Goal: Task Accomplishment & Management: Use online tool/utility

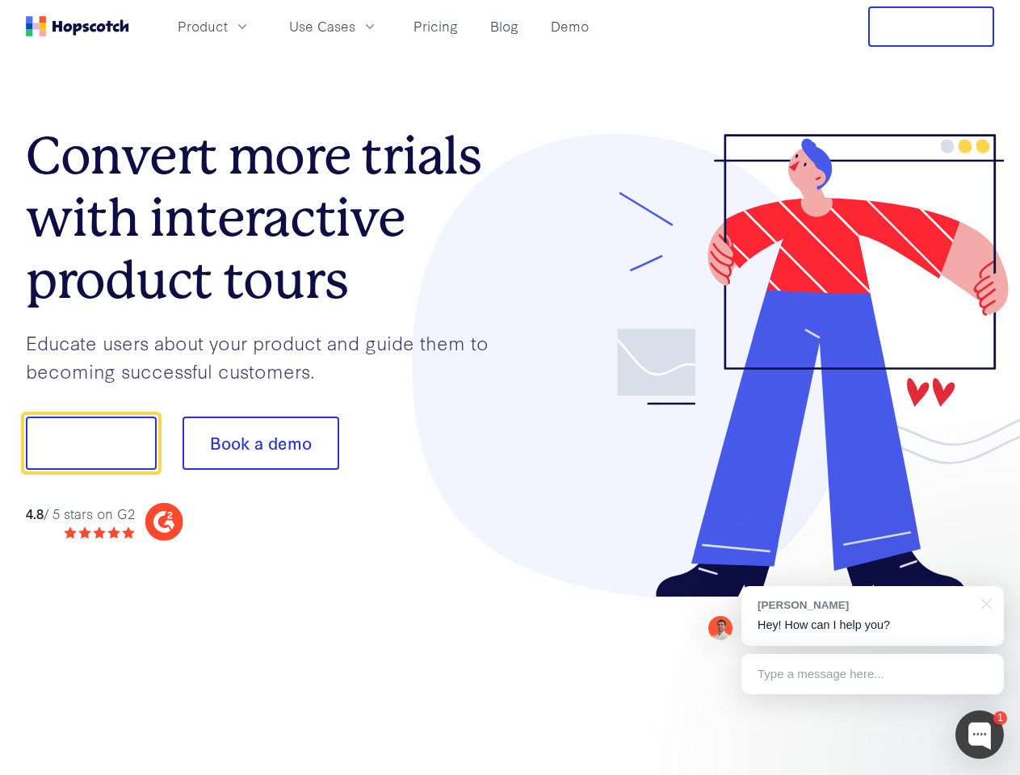
click at [510, 388] on div at bounding box center [752, 366] width 485 height 464
click at [228, 26] on span "Product" at bounding box center [203, 26] width 50 height 20
click at [355, 26] on span "Use Cases" at bounding box center [322, 26] width 66 height 20
click at [931, 27] on button "Free Trial" at bounding box center [931, 26] width 126 height 40
click at [90, 443] on button "Show me!" at bounding box center [91, 443] width 131 height 53
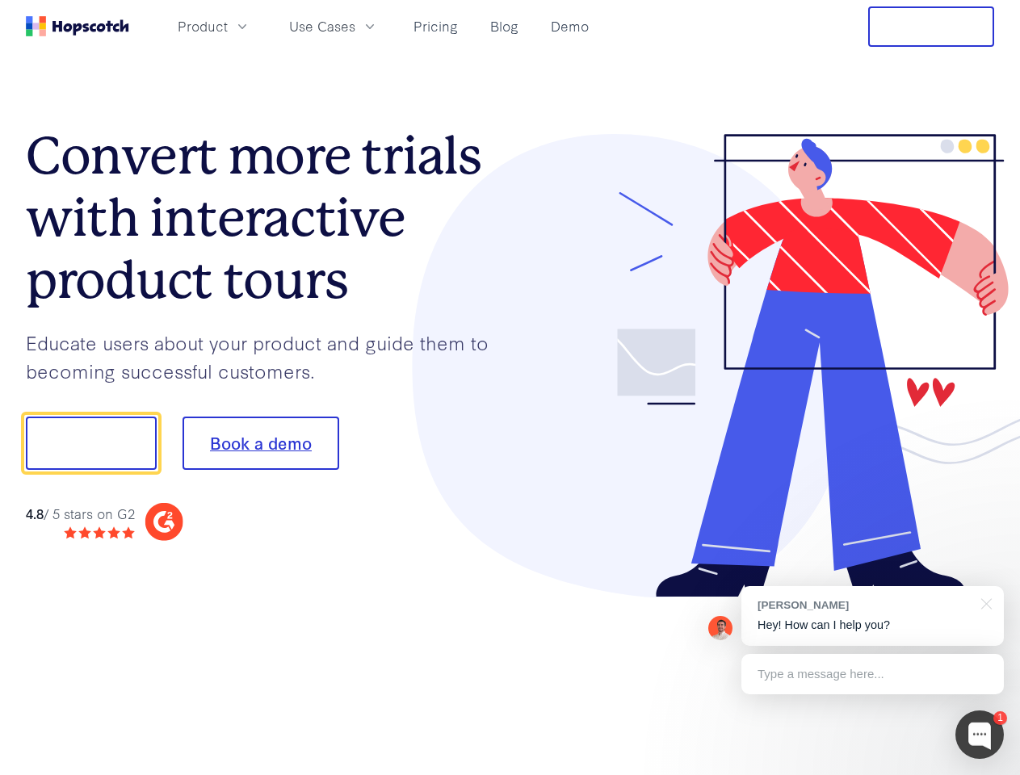
click at [260, 443] on button "Book a demo" at bounding box center [261, 443] width 157 height 53
click at [980, 735] on div at bounding box center [980, 735] width 48 height 48
click at [872, 616] on div "[PERSON_NAME] Hey! How can I help you?" at bounding box center [872, 616] width 263 height 60
click at [984, 603] on div at bounding box center [852, 441] width 303 height 539
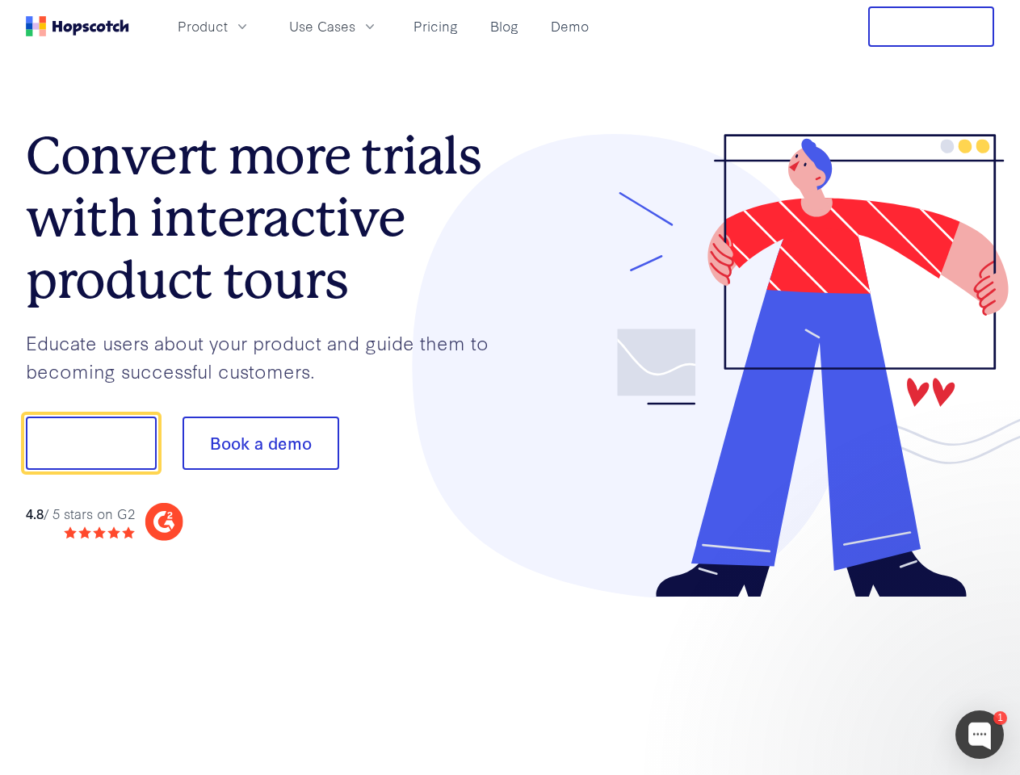
click at [872, 674] on div at bounding box center [852, 550] width 303 height 322
